Goal: Use online tool/utility: Utilize a website feature to perform a specific function

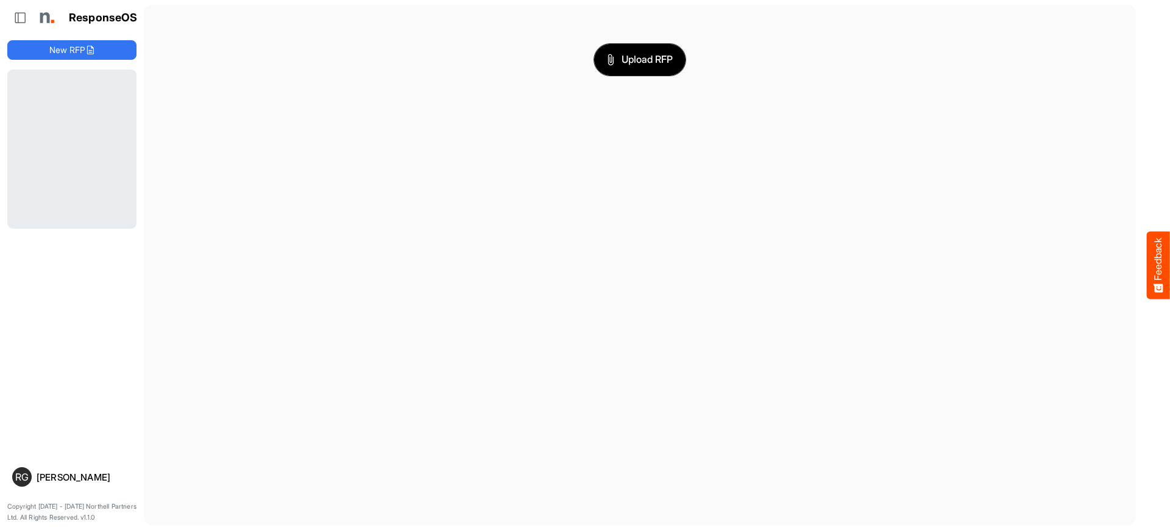
click at [648, 62] on span "Upload RFP" at bounding box center [640, 60] width 66 height 16
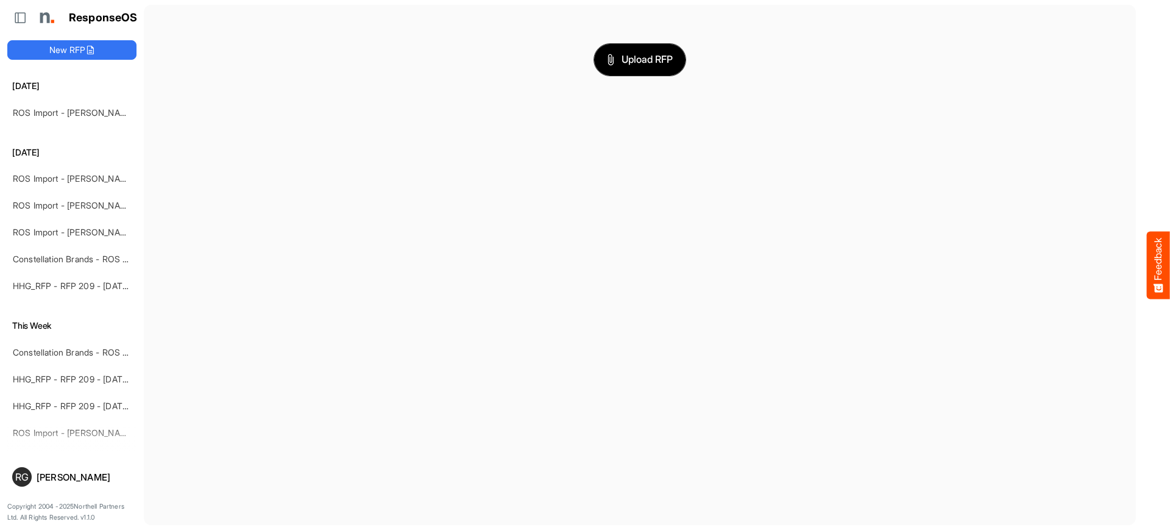
click at [635, 59] on span "Upload RFP" at bounding box center [640, 60] width 66 height 16
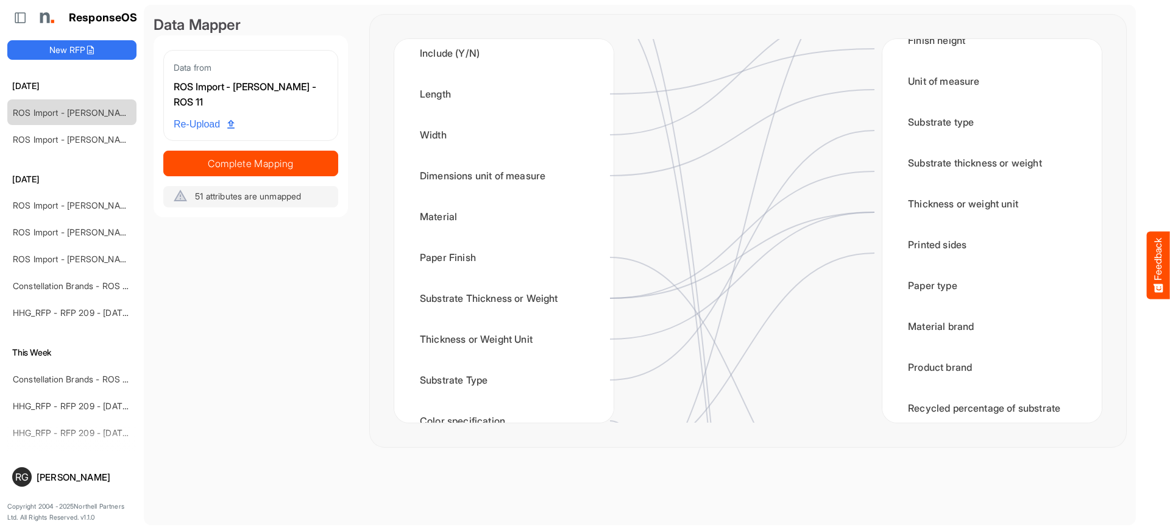
scroll to position [104, 0]
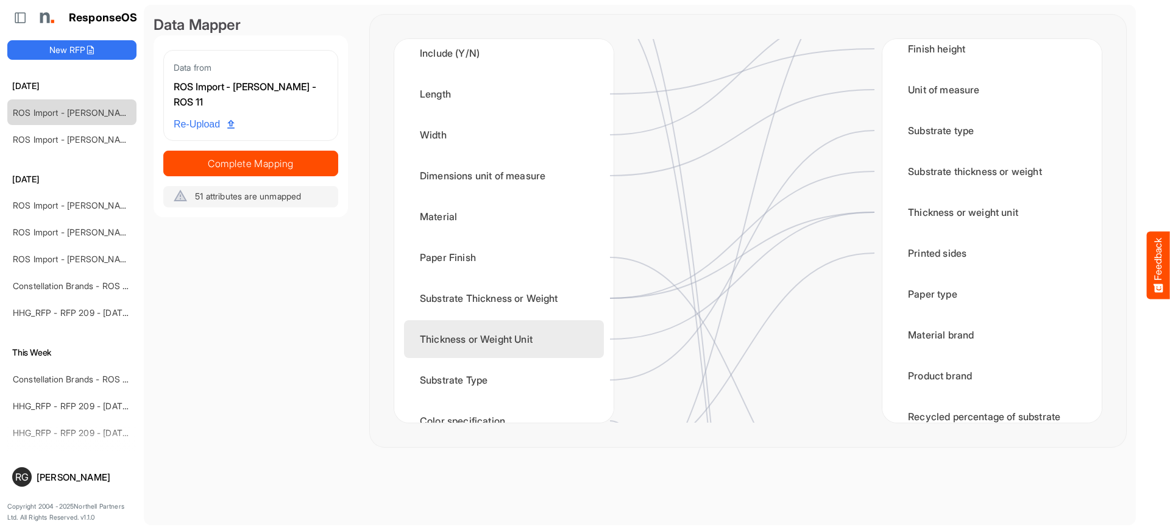
click at [529, 333] on div "Thickness or Weight Unit" at bounding box center [504, 339] width 200 height 38
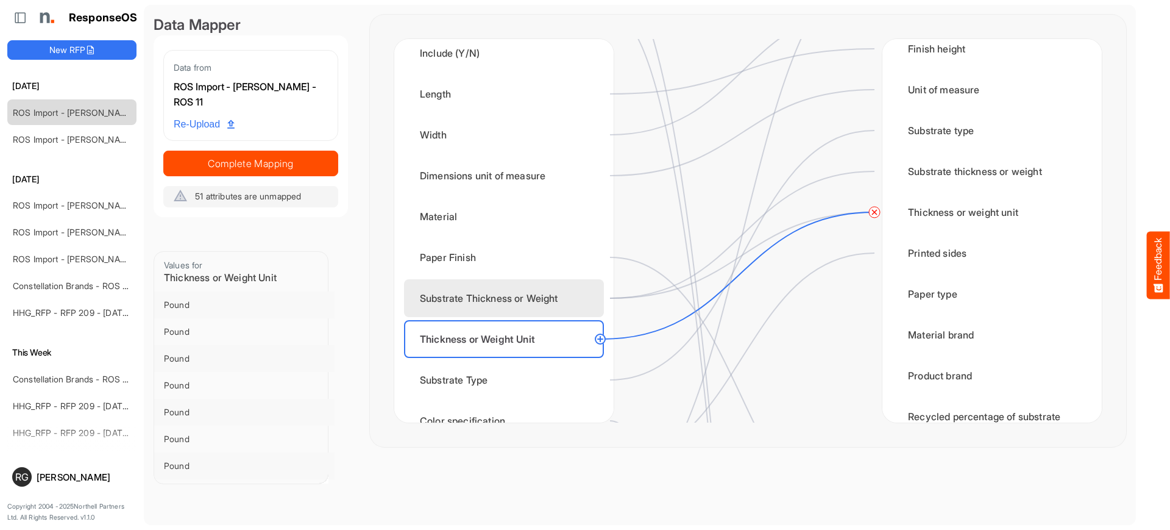
click at [505, 294] on div "Substrate Thickness or Weight" at bounding box center [504, 298] width 200 height 38
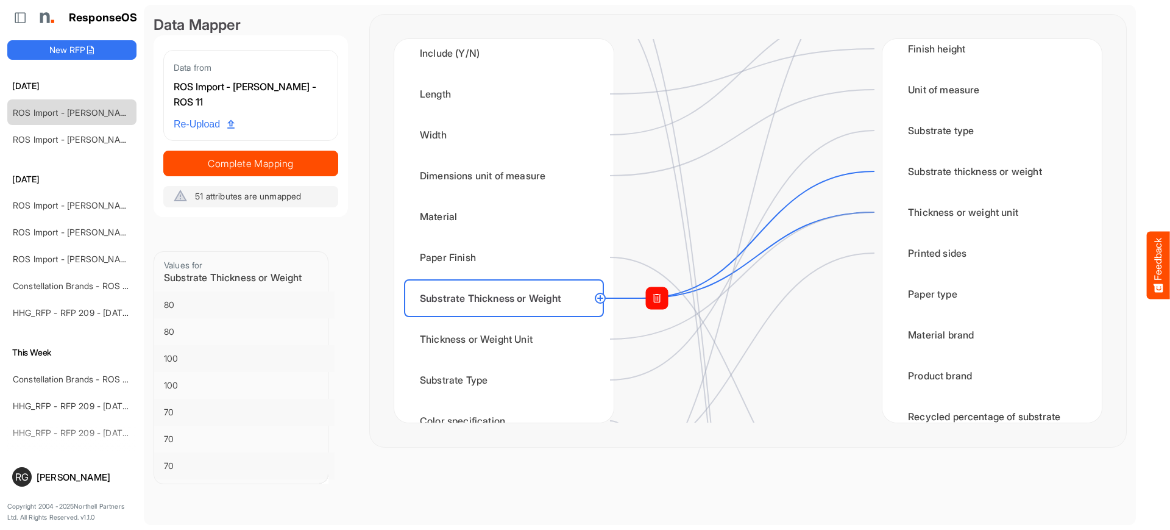
click at [656, 299] on rect at bounding box center [657, 298] width 22 height 22
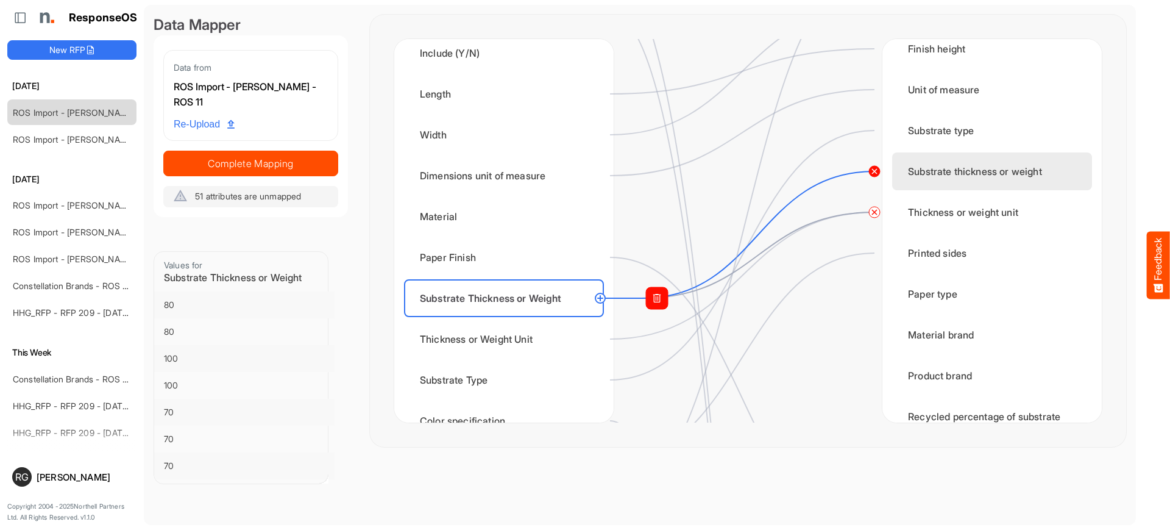
click at [872, 171] on circle at bounding box center [874, 171] width 15 height 15
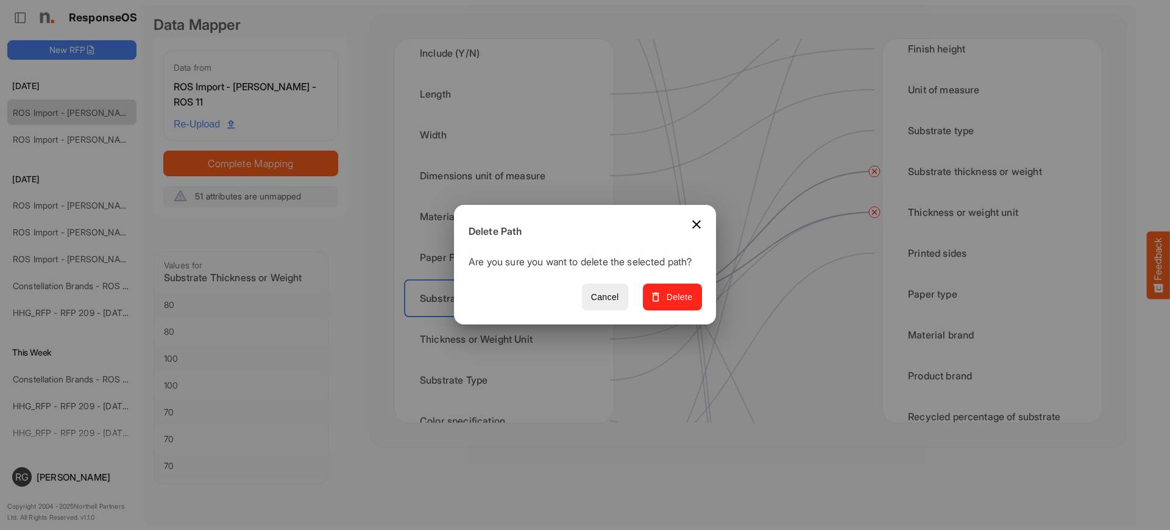
click at [691, 304] on span "Delete" at bounding box center [672, 297] width 41 height 15
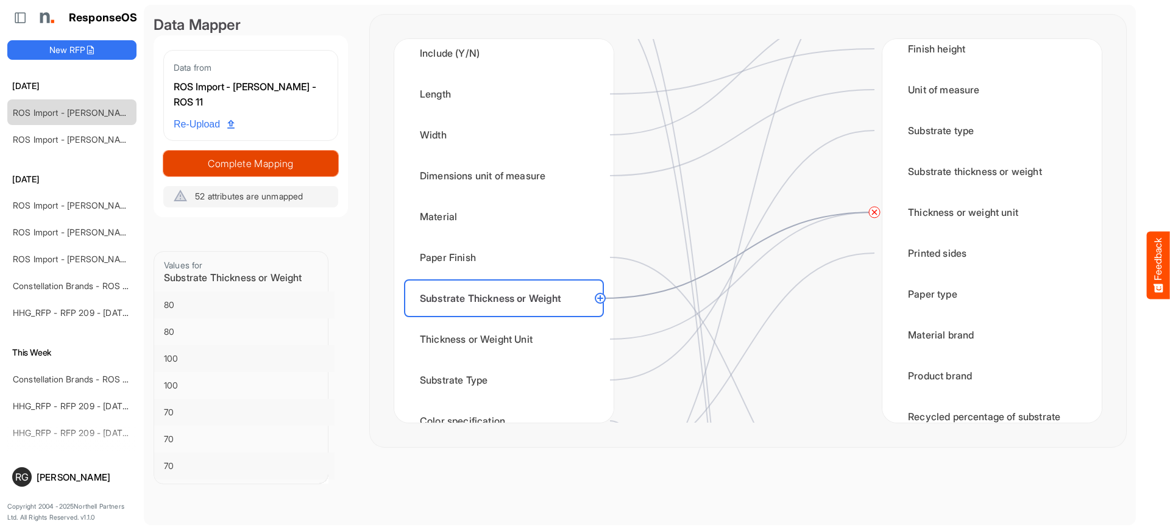
click at [261, 168] on span "Complete Mapping" at bounding box center [251, 163] width 174 height 17
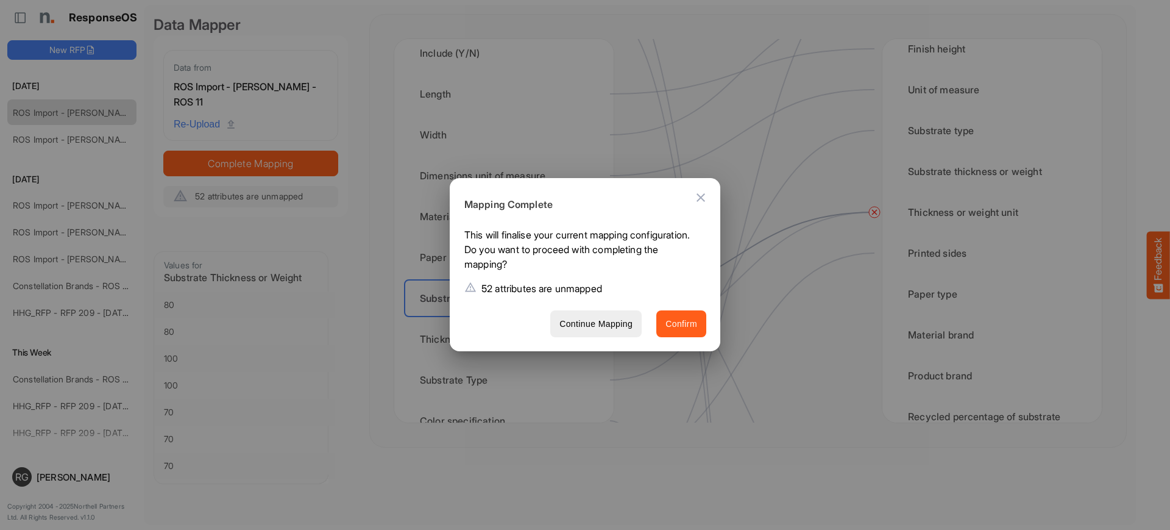
click at [699, 321] on button "Confirm" at bounding box center [681, 323] width 50 height 27
